Goal: Task Accomplishment & Management: Manage account settings

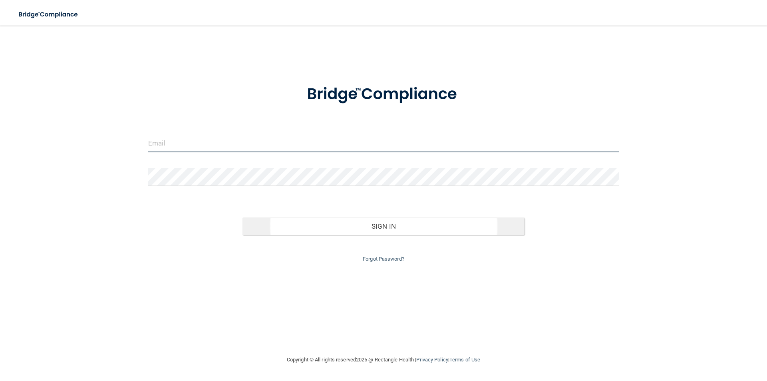
type input "[EMAIL_ADDRESS][DOMAIN_NAME]"
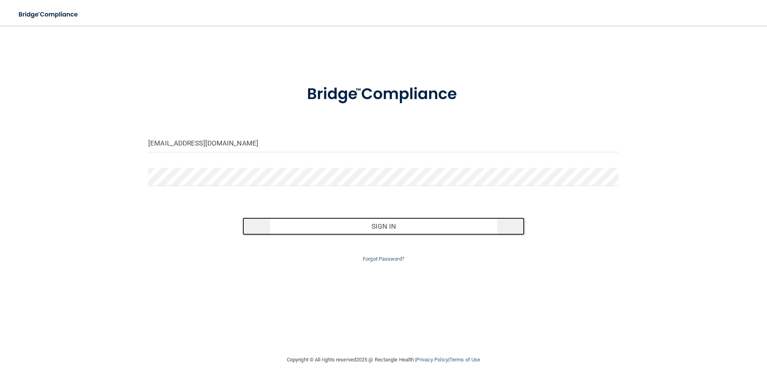
click at [328, 228] on button "Sign In" at bounding box center [383, 226] width 282 height 18
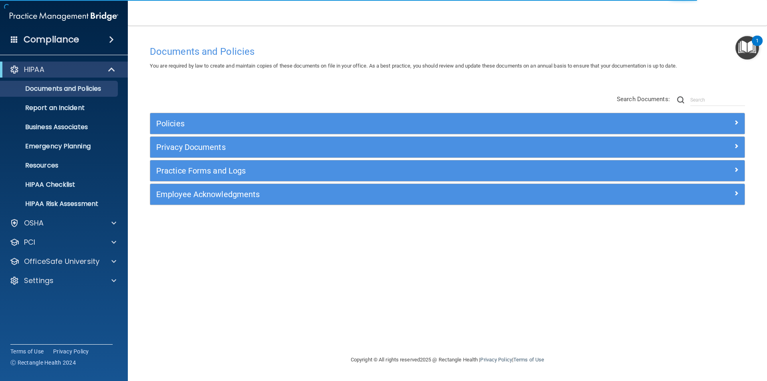
click at [753, 42] on div "1" at bounding box center [756, 41] width 11 height 10
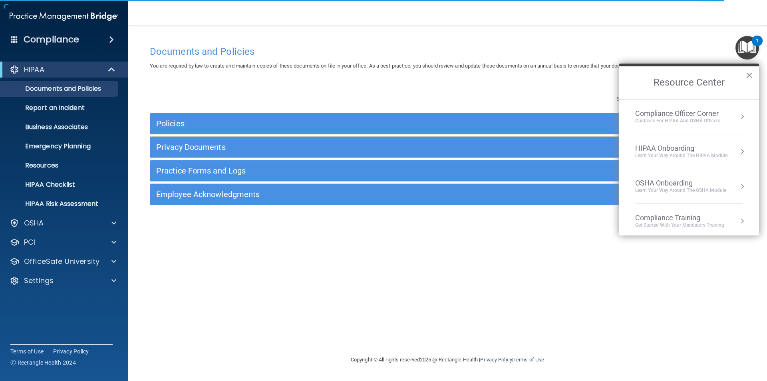
click at [750, 74] on button "×" at bounding box center [749, 75] width 8 height 13
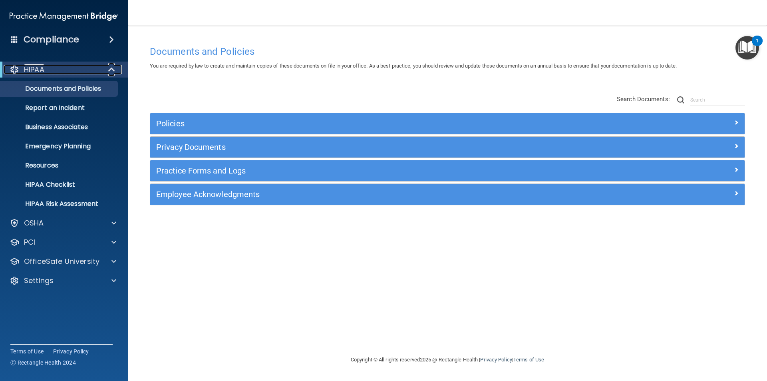
click at [118, 68] on div at bounding box center [112, 70] width 20 height 10
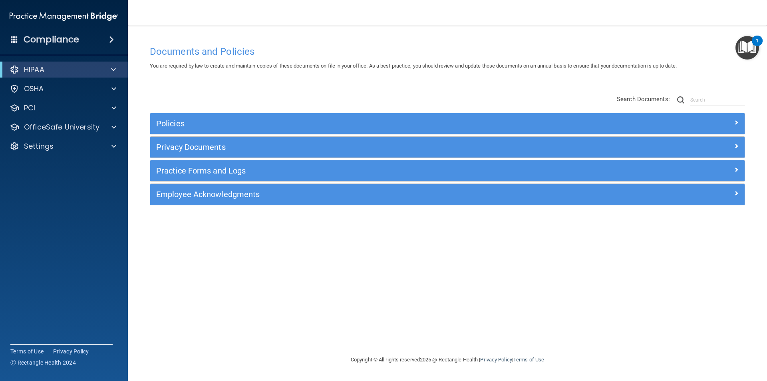
click at [109, 42] on span at bounding box center [111, 40] width 5 height 10
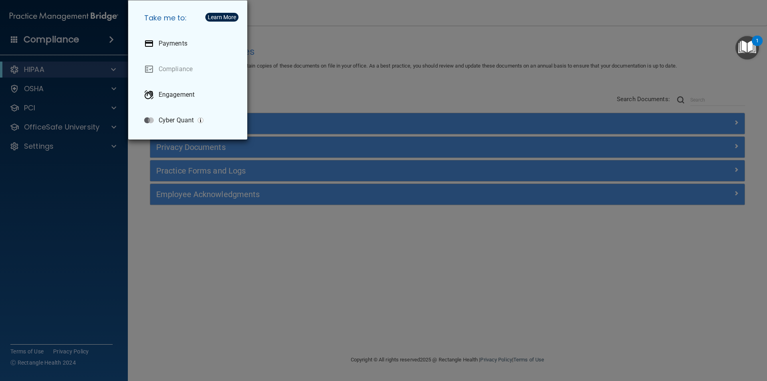
click at [108, 42] on div "Take me to: Payments Compliance Engagement Cyber Quant" at bounding box center [383, 190] width 767 height 381
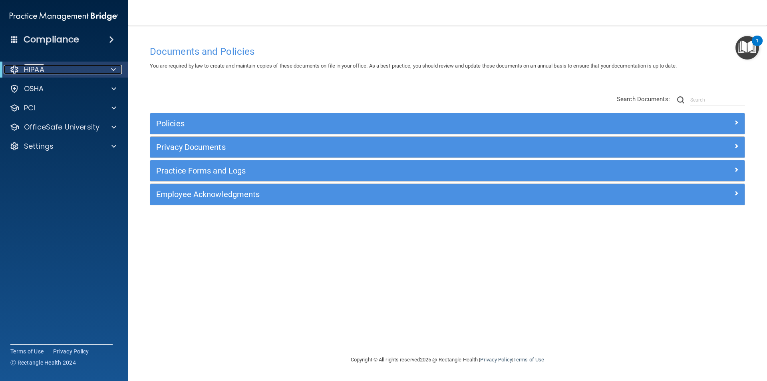
click at [111, 67] on span at bounding box center [113, 70] width 5 height 10
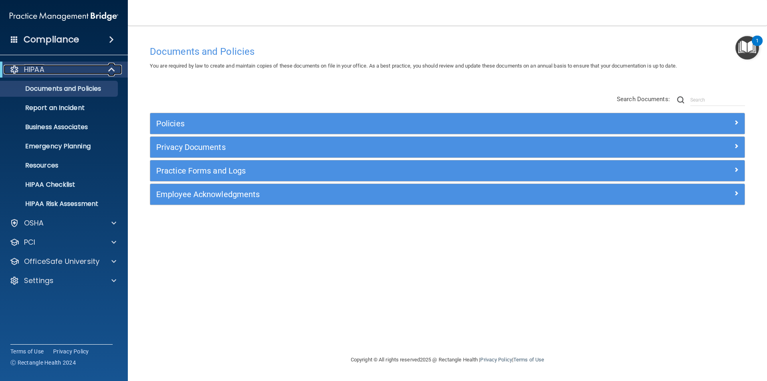
click at [111, 67] on span at bounding box center [112, 70] width 7 height 10
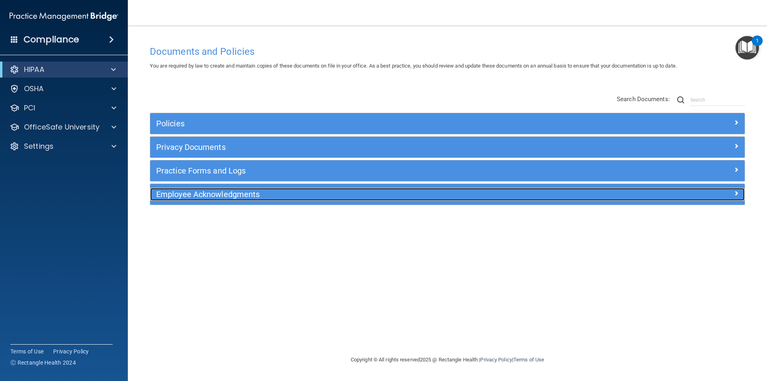
click at [208, 194] on h5 "Employee Acknowledgments" at bounding box center [373, 194] width 434 height 9
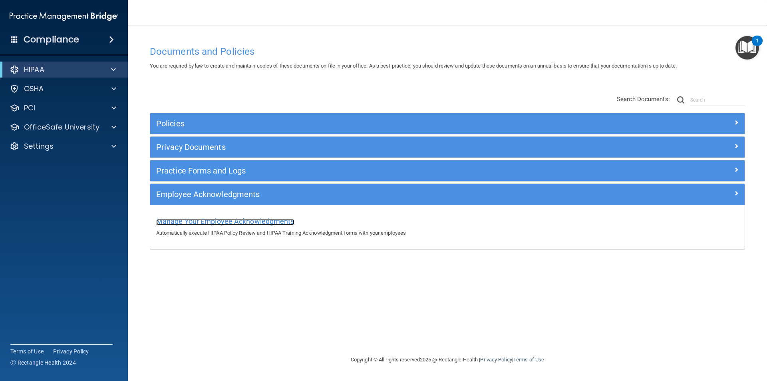
click at [215, 219] on span "Manage Your Employee Acknowledgments" at bounding box center [225, 221] width 138 height 8
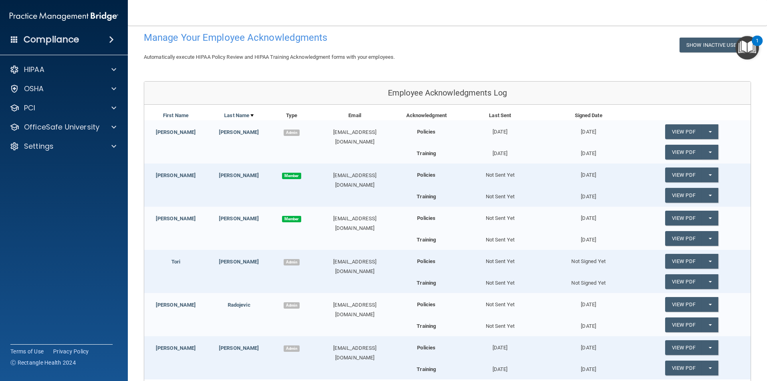
scroll to position [80, 0]
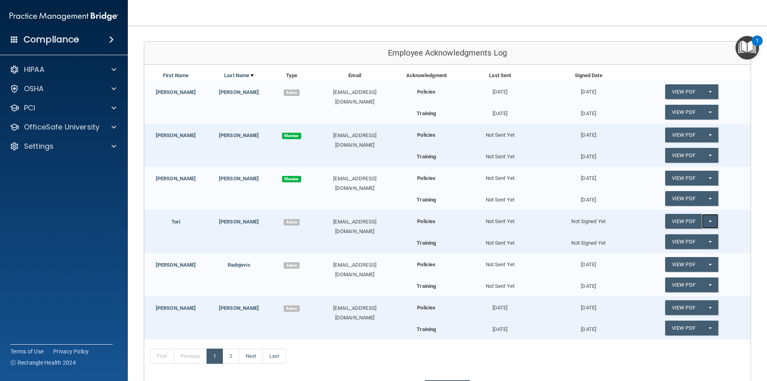
click at [702, 220] on button "Split button!" at bounding box center [710, 221] width 16 height 15
click at [684, 222] on link "View PDF" at bounding box center [683, 221] width 37 height 15
click at [707, 220] on button "Split button!" at bounding box center [710, 221] width 16 height 15
click at [704, 180] on button "Split button!" at bounding box center [710, 177] width 16 height 15
click at [707, 222] on button "Split button!" at bounding box center [710, 221] width 16 height 15
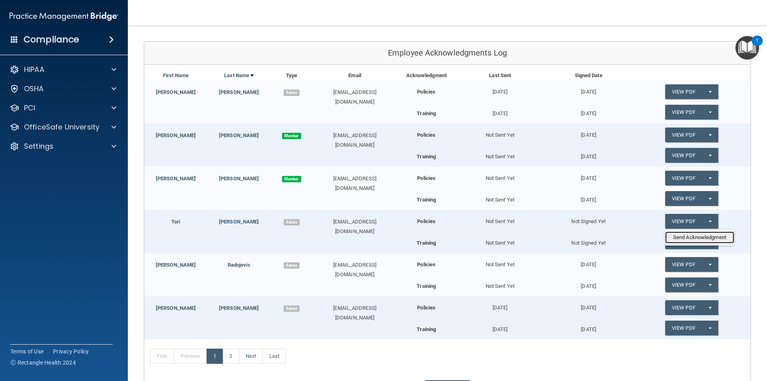
click at [699, 235] on link "Send Acknowledgment" at bounding box center [699, 237] width 69 height 12
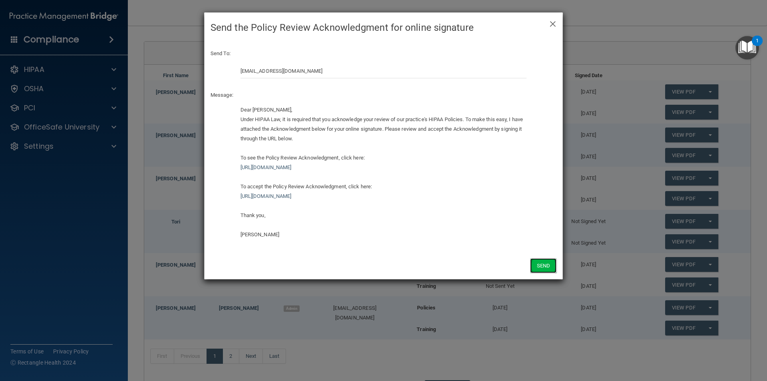
click at [536, 266] on button "Send" at bounding box center [543, 265] width 26 height 15
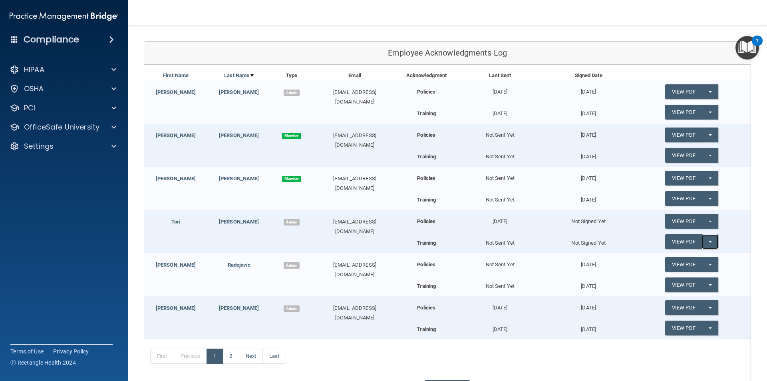
click at [704, 243] on button "Split button!" at bounding box center [710, 241] width 16 height 15
click at [698, 254] on link "Send Acknowledgment PDF" at bounding box center [705, 258] width 80 height 12
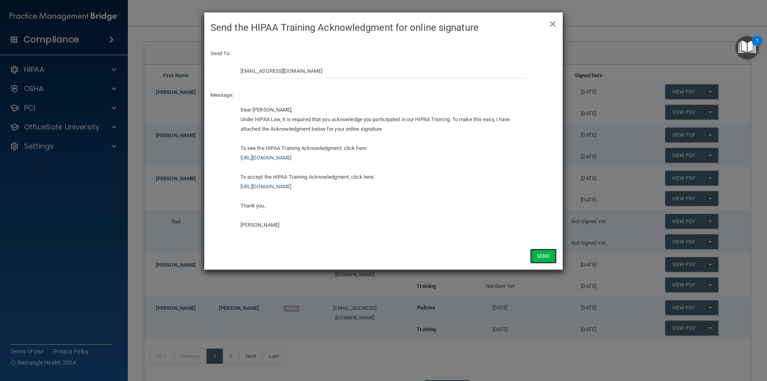
click at [540, 259] on button "Send" at bounding box center [543, 255] width 26 height 15
